Goal: Find contact information: Find contact information

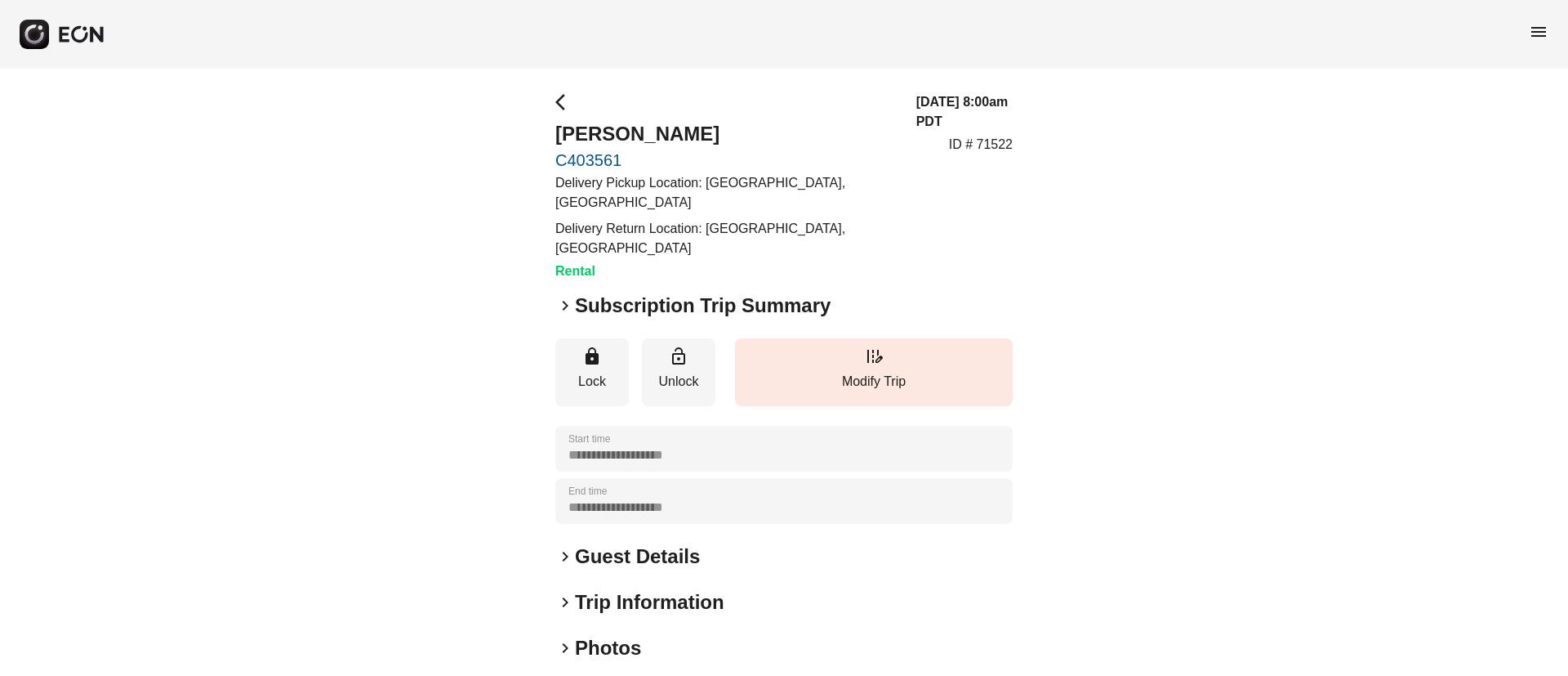
scroll to position [123, 0]
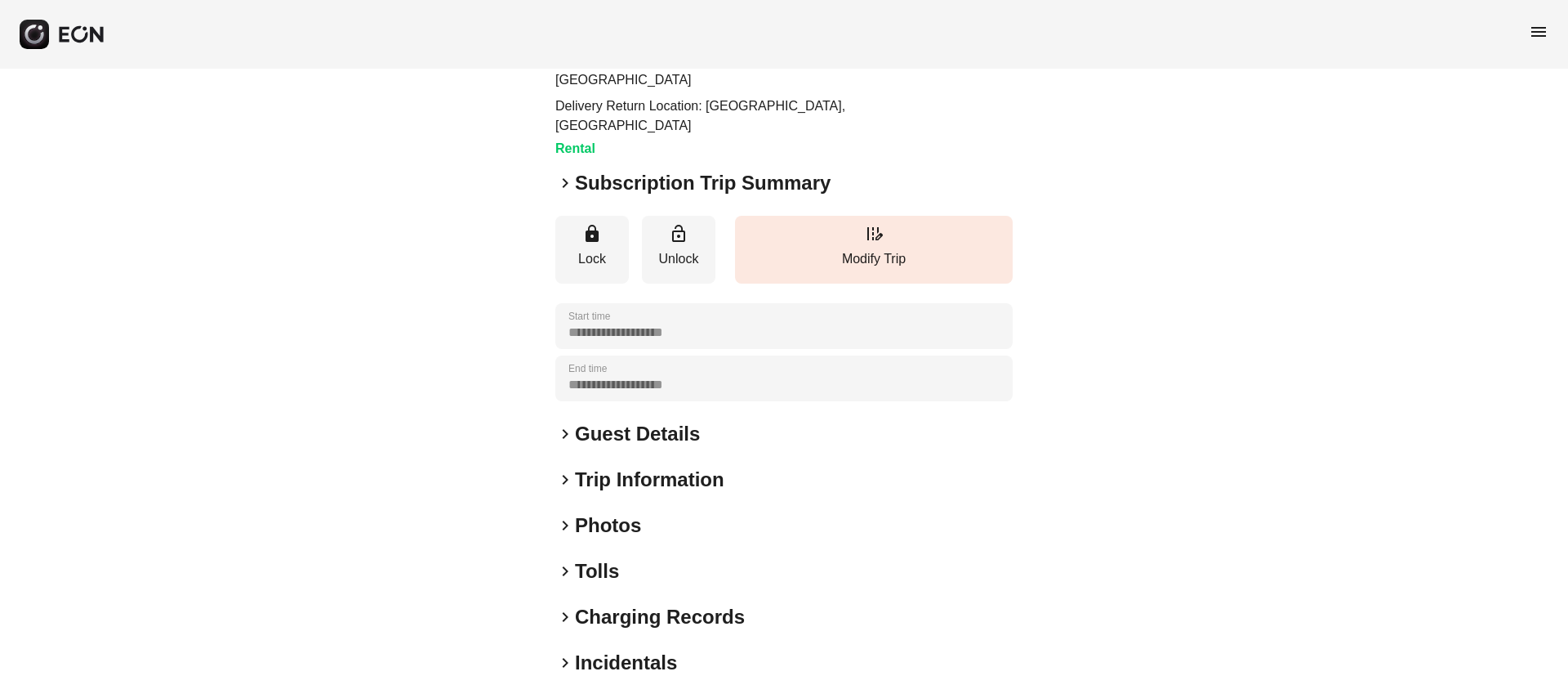
click at [677, 430] on h2 "Guest Details" at bounding box center [637, 433] width 125 height 26
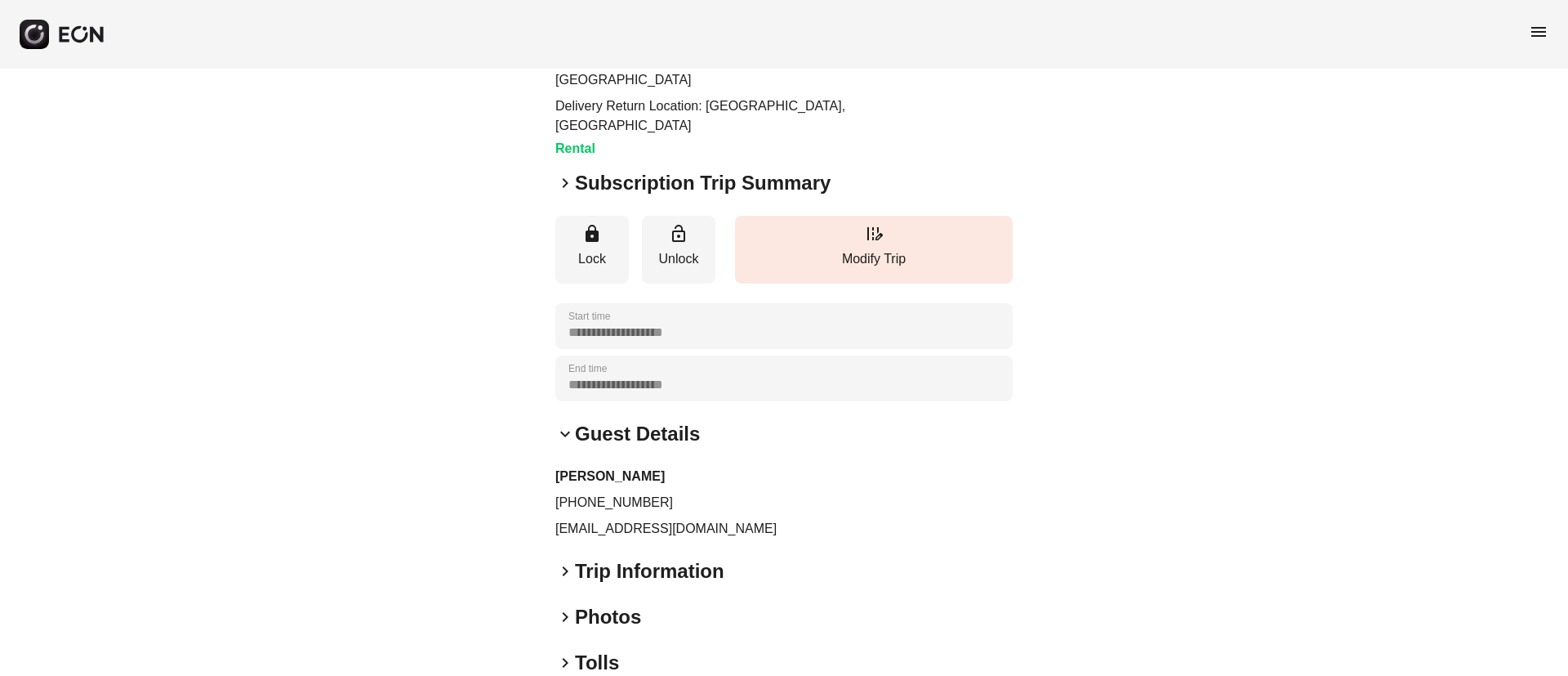
scroll to position [245, 0]
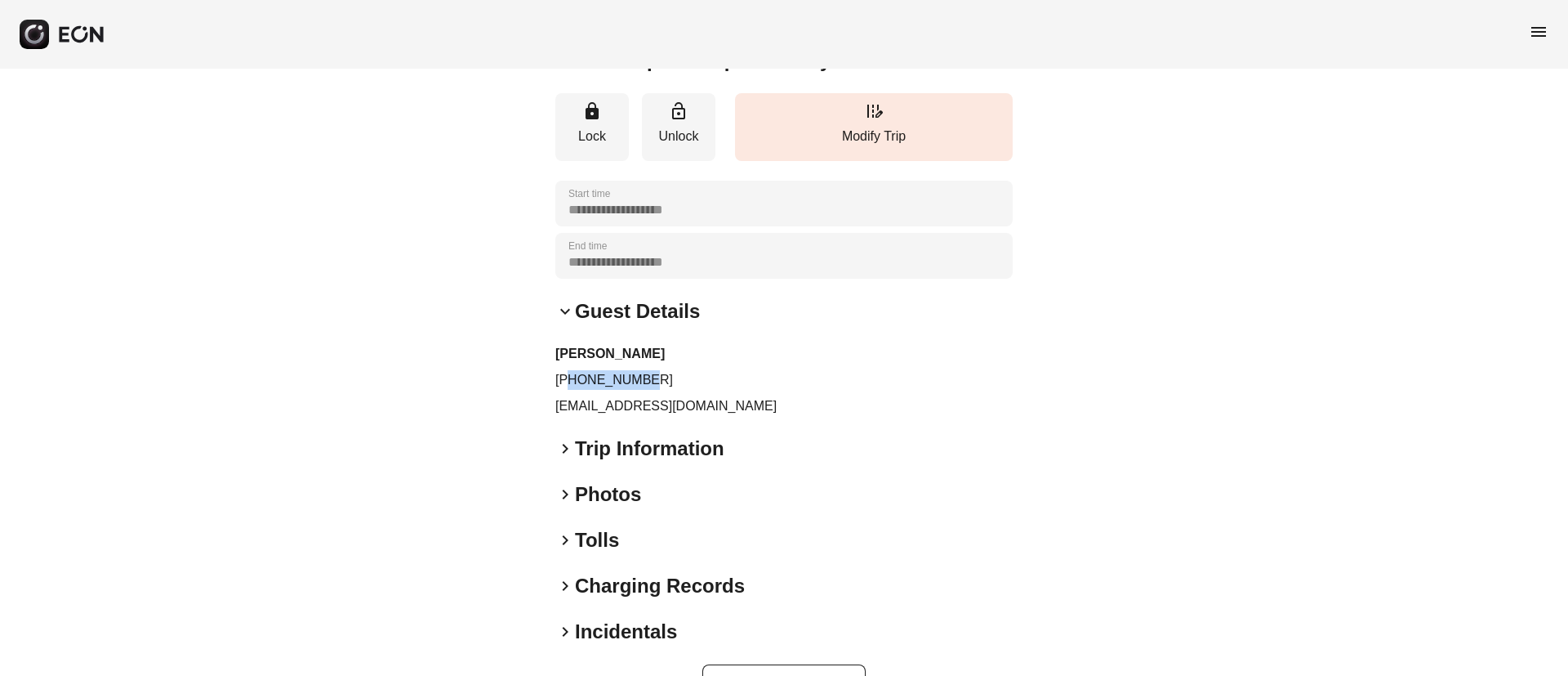
drag, startPoint x: 572, startPoint y: 382, endPoint x: 716, endPoint y: 375, distance: 144.2
click at [716, 375] on p "+16613735264" at bounding box center [784, 380] width 458 height 20
click at [575, 375] on p "+16613735264" at bounding box center [784, 380] width 458 height 20
drag, startPoint x: 552, startPoint y: 383, endPoint x: 708, endPoint y: 370, distance: 156.5
click at [708, 370] on div "**********" at bounding box center [784, 276] width 1568 height 904
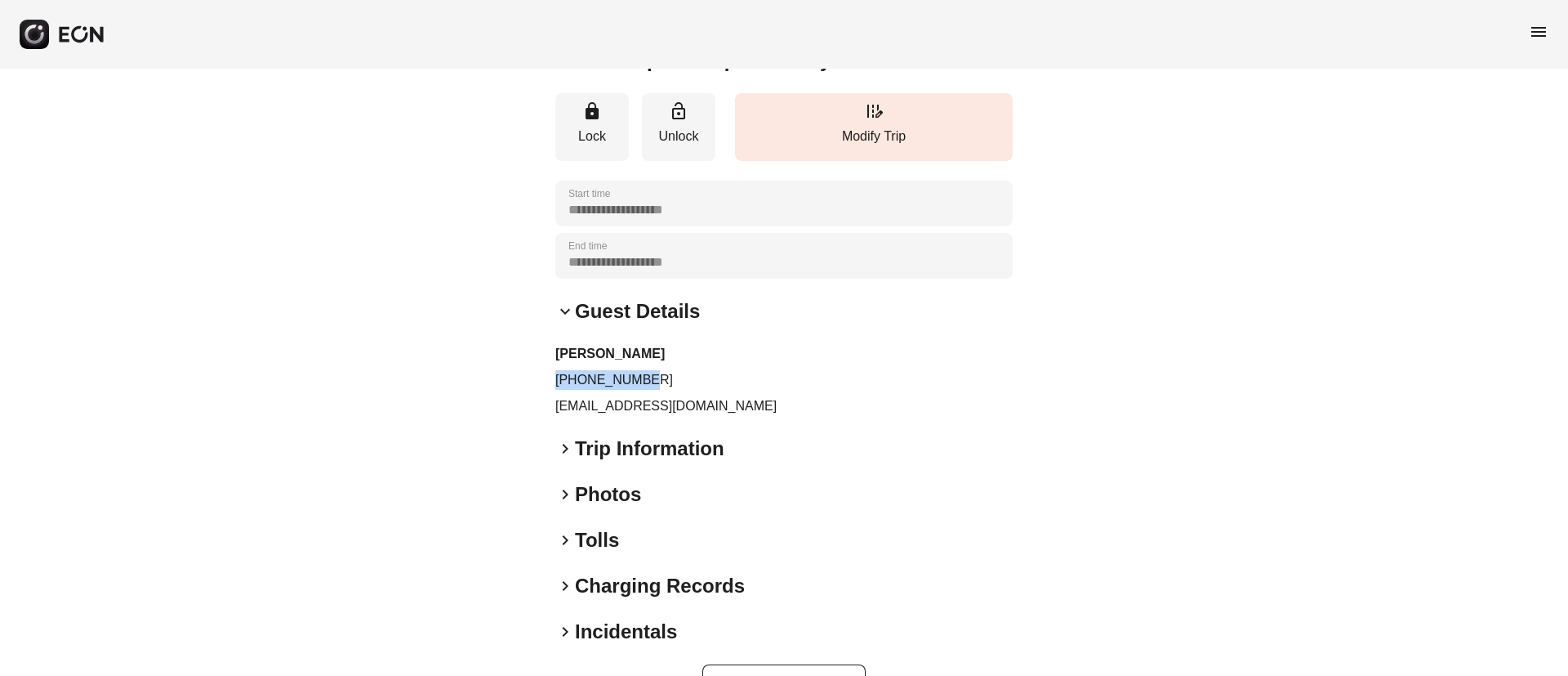
copy p "+16613735264"
